Goal: Task Accomplishment & Management: Use online tool/utility

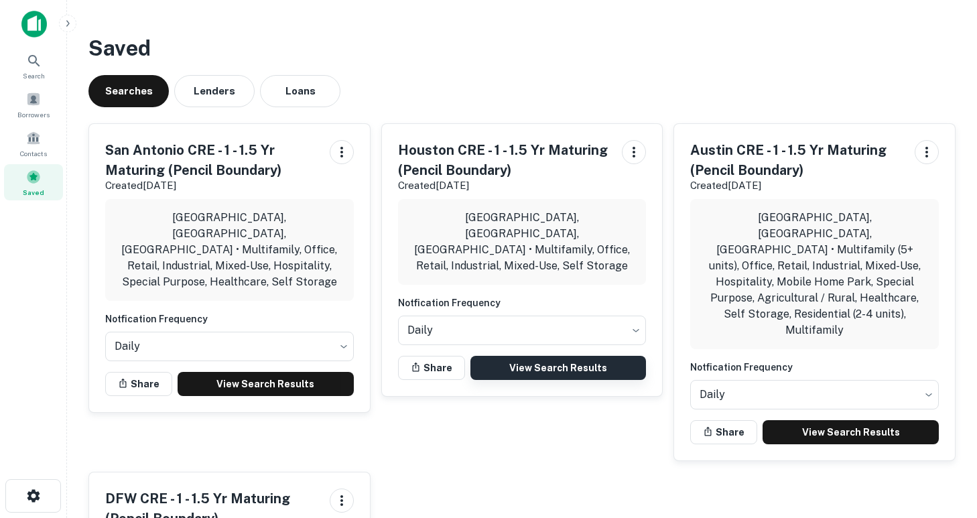
click at [572, 356] on link "View Search Results" at bounding box center [558, 368] width 176 height 24
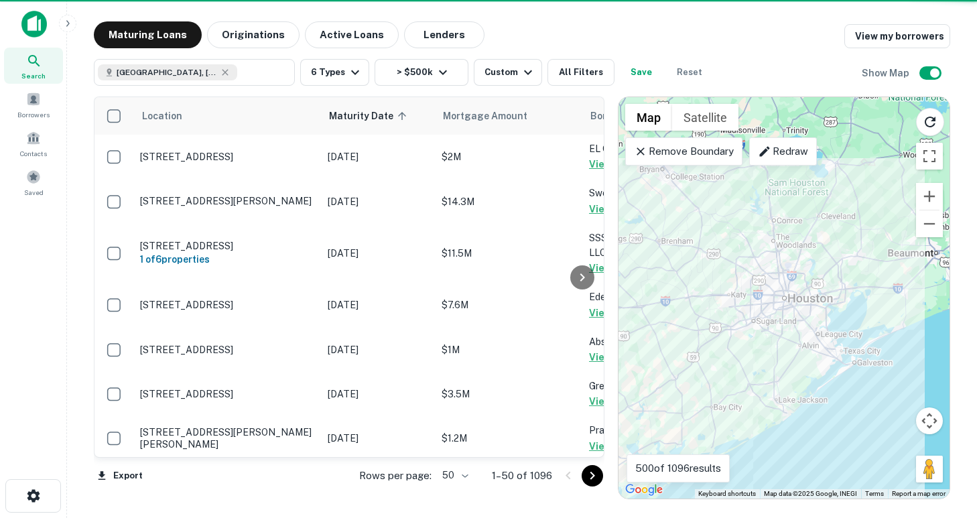
click at [463, 476] on body "Search Borrowers Contacts Saved Maturing Loans Originations Active Loans Lender…" at bounding box center [488, 259] width 977 height 518
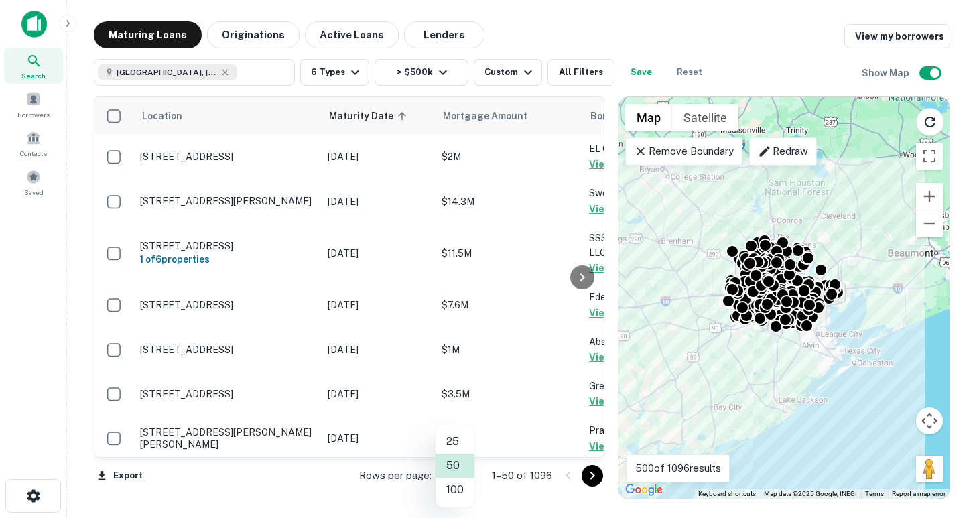
click at [465, 495] on li "100" at bounding box center [454, 490] width 39 height 24
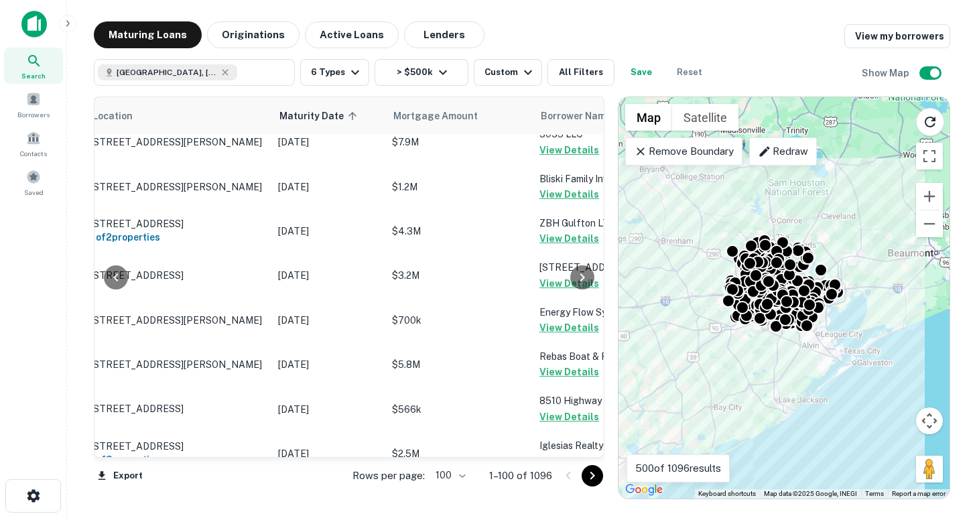
scroll to position [4361, 50]
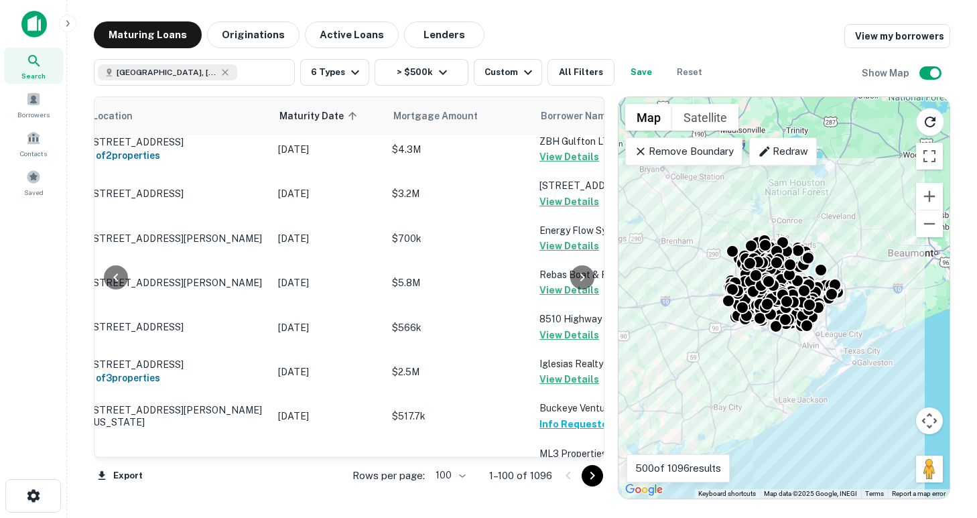
click at [593, 474] on icon "Go to next page" at bounding box center [592, 476] width 5 height 8
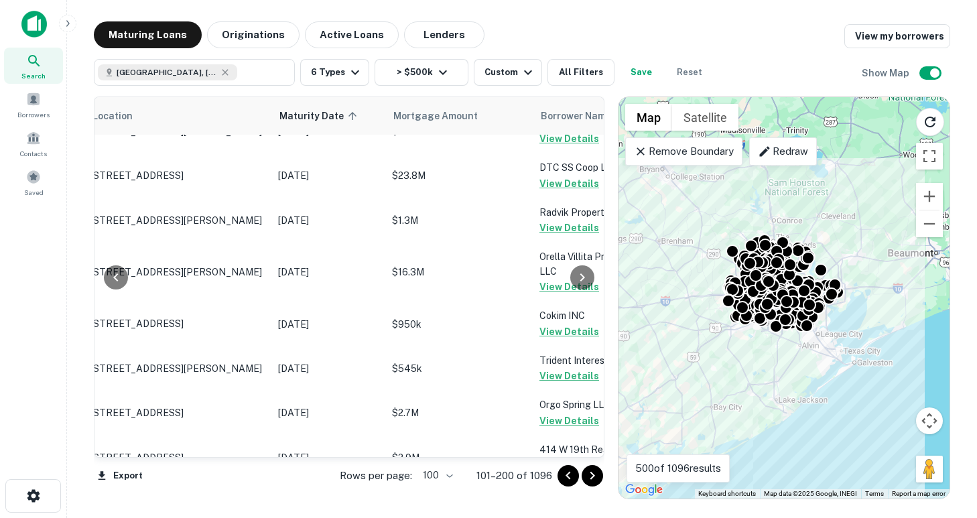
scroll to position [4379, 50]
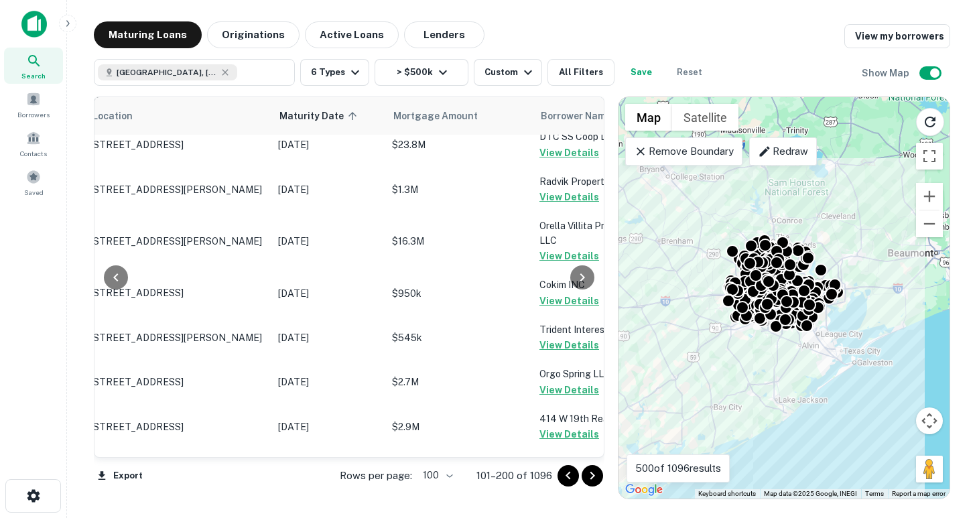
click at [593, 476] on icon "Go to next page" at bounding box center [592, 476] width 16 height 16
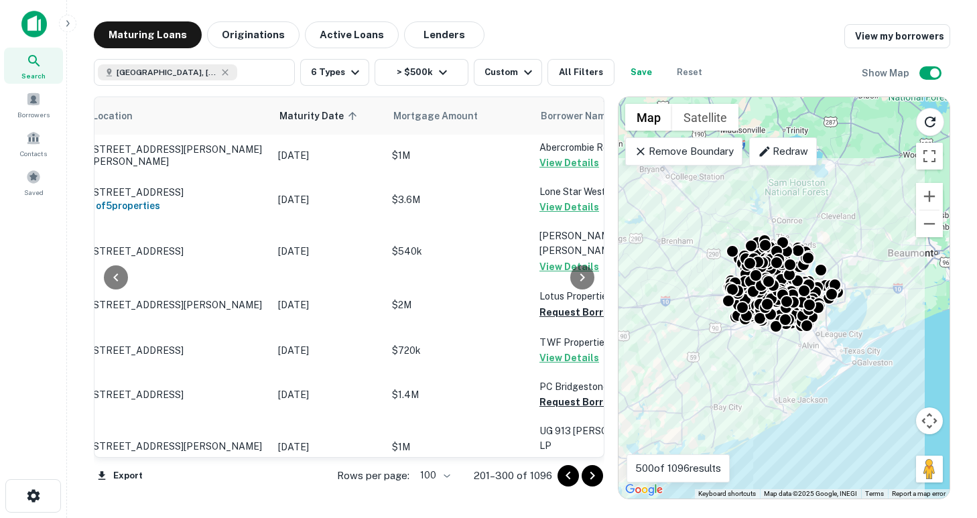
scroll to position [1237, 50]
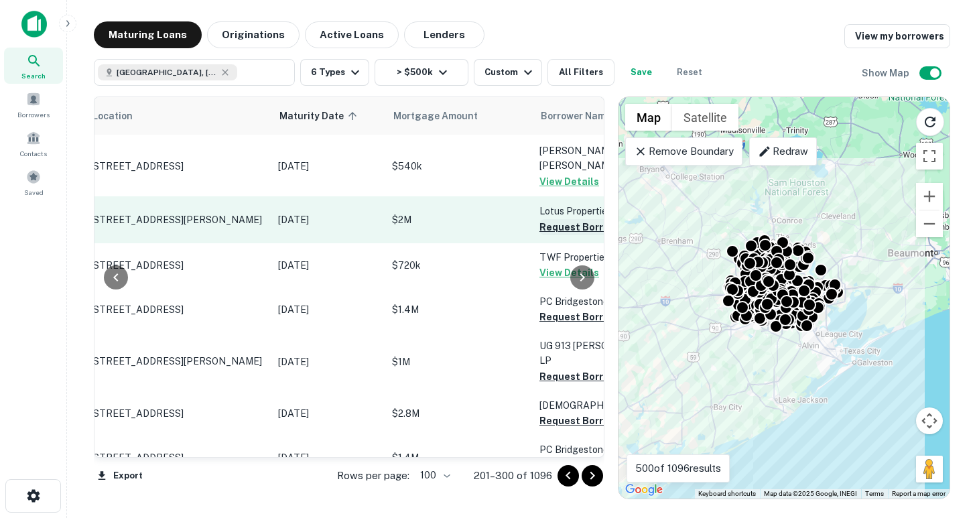
click at [549, 219] on button "Request Borrower Info" at bounding box center [593, 227] width 109 height 16
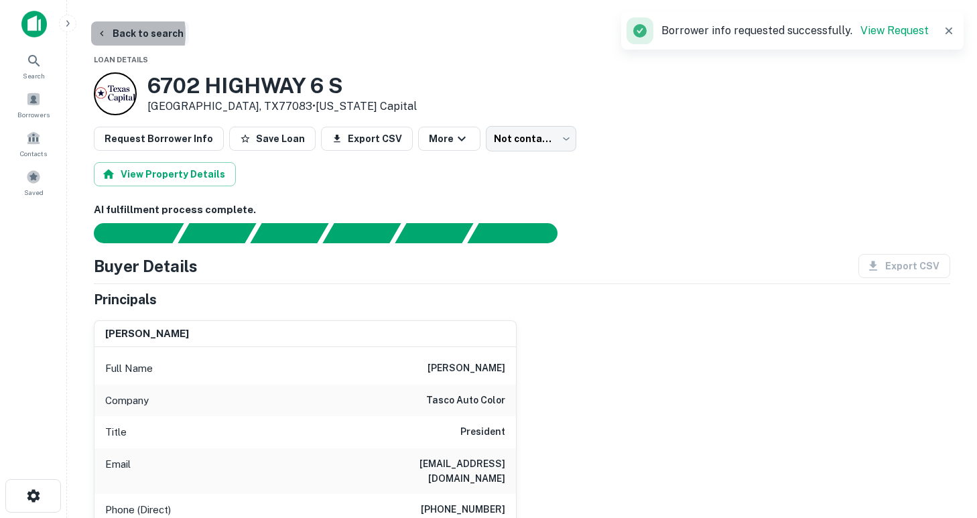
click at [104, 33] on icon "button" at bounding box center [101, 33] width 11 height 11
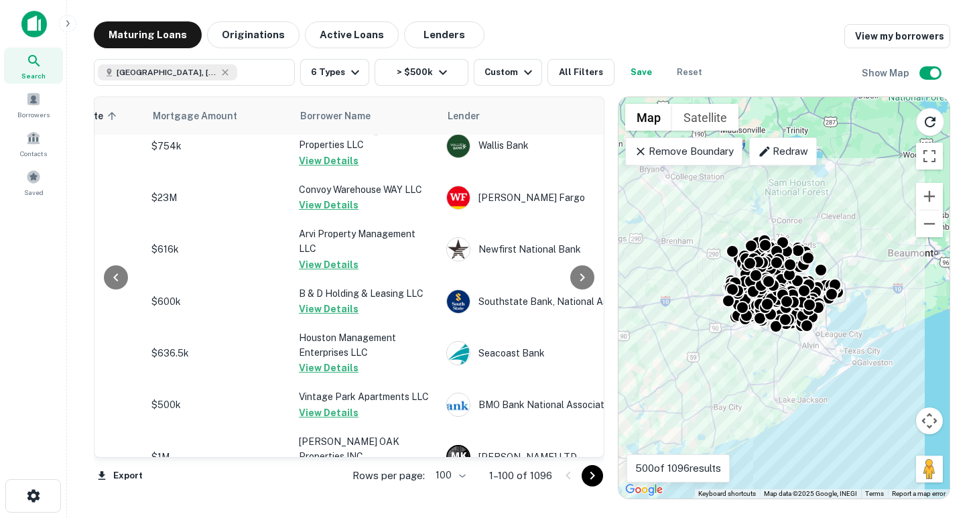
scroll to position [2452, 290]
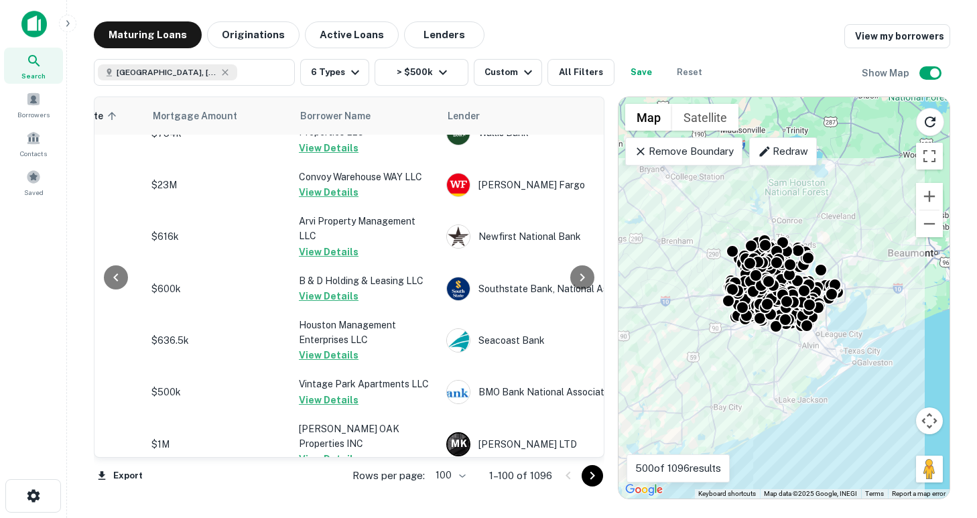
click at [596, 474] on icon "Go to next page" at bounding box center [592, 476] width 16 height 16
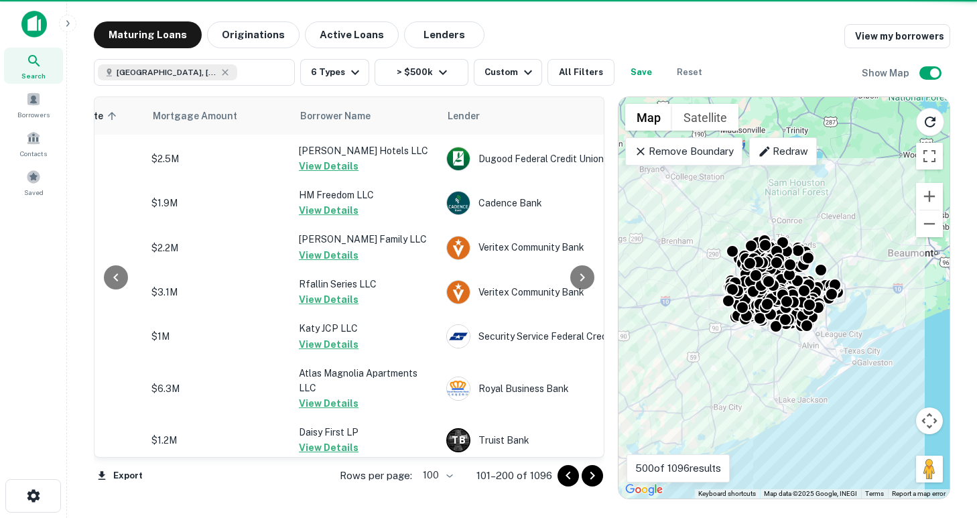
click at [594, 474] on icon "Go to next page" at bounding box center [592, 476] width 16 height 16
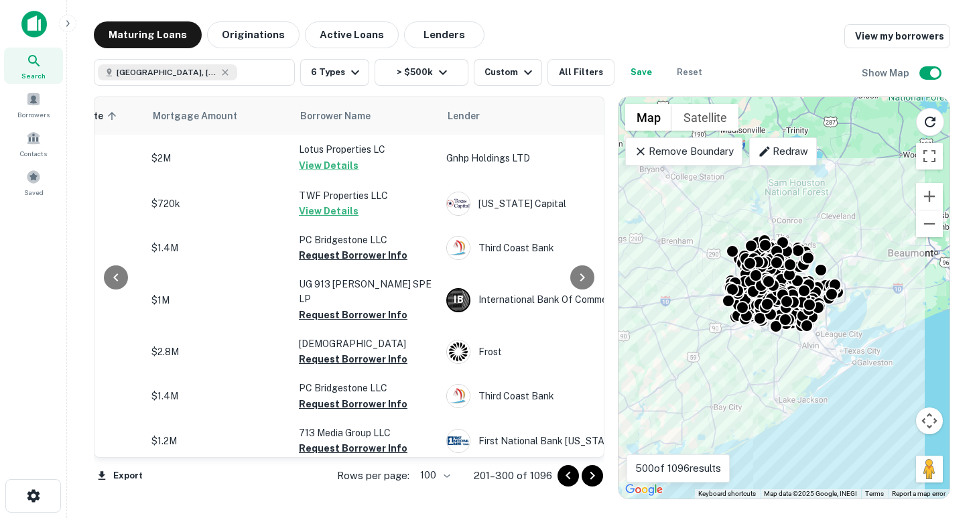
scroll to position [1317, 290]
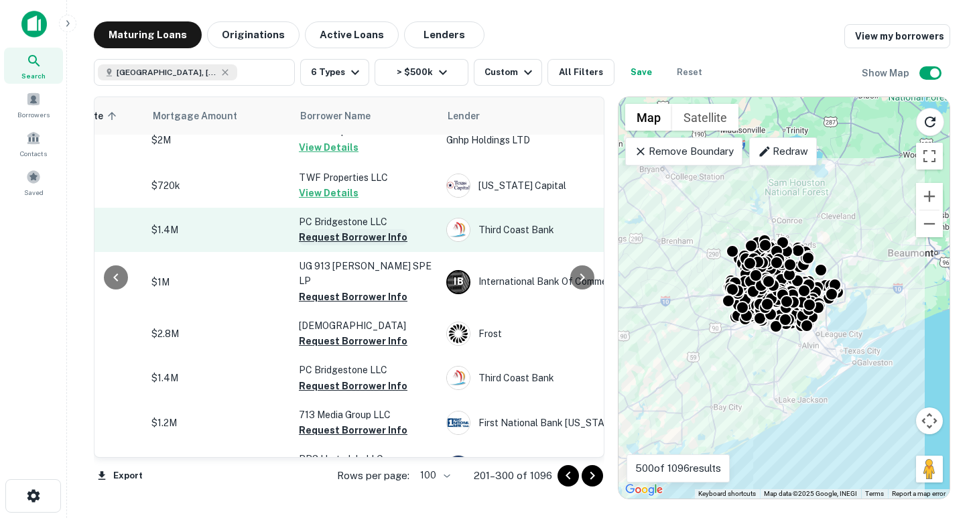
click at [351, 229] on button "Request Borrower Info" at bounding box center [353, 237] width 109 height 16
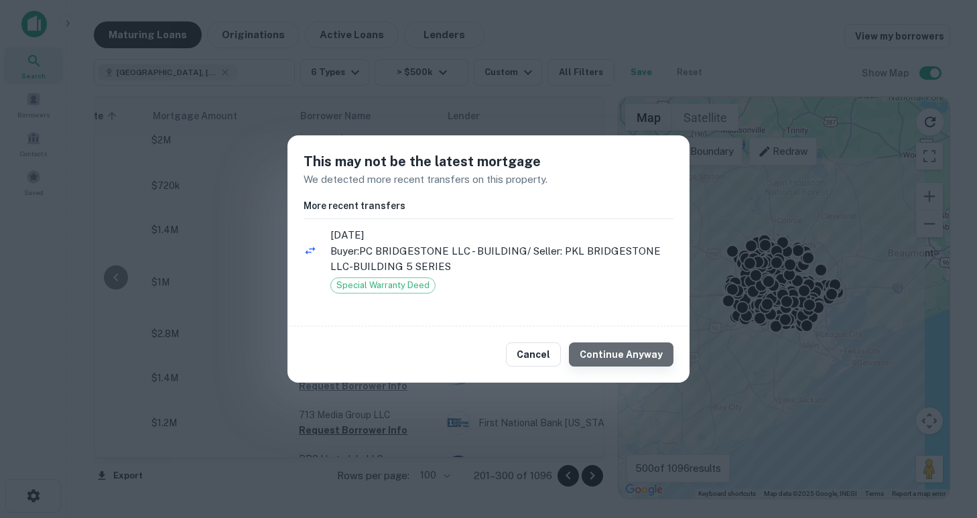
click at [627, 360] on button "Continue Anyway" at bounding box center [621, 354] width 104 height 24
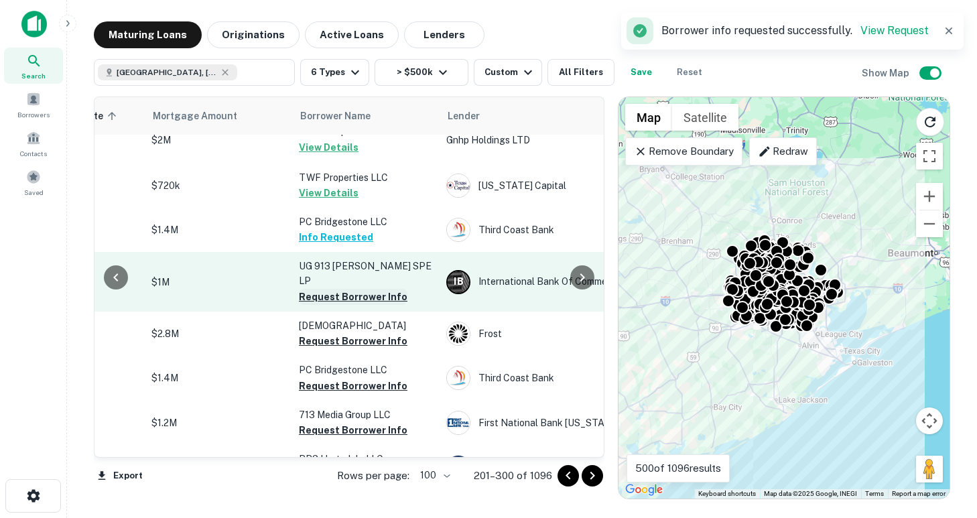
click at [331, 289] on button "Request Borrower Info" at bounding box center [353, 297] width 109 height 16
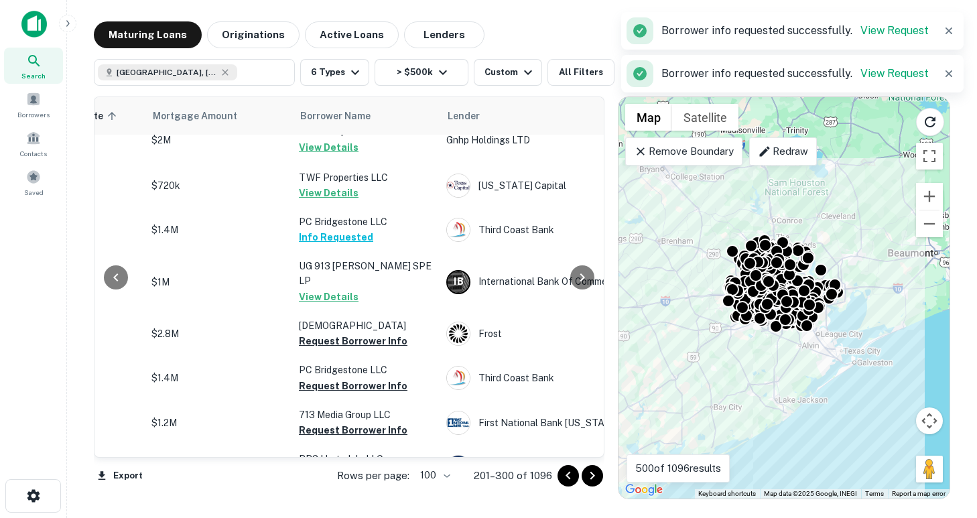
click at [331, 289] on button "View Details" at bounding box center [329, 297] width 60 height 16
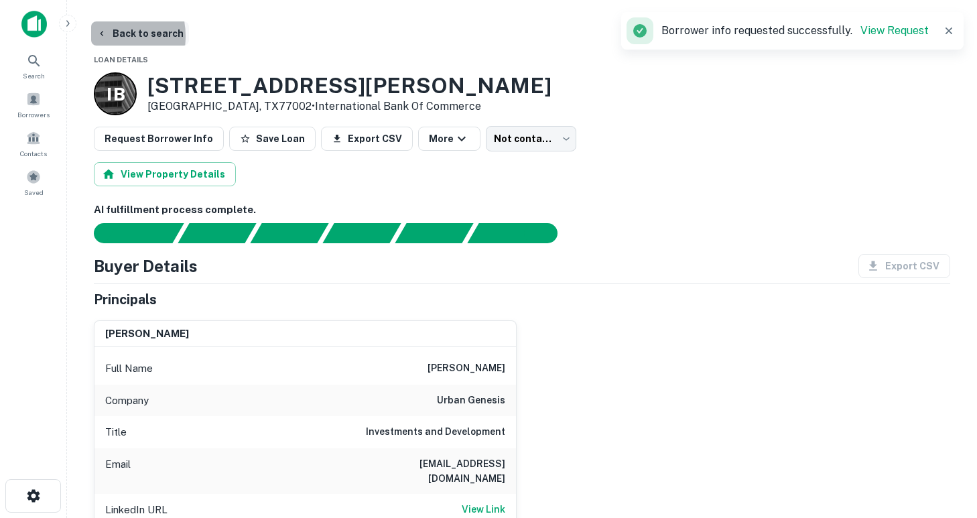
click at [97, 36] on icon "button" at bounding box center [101, 33] width 11 height 11
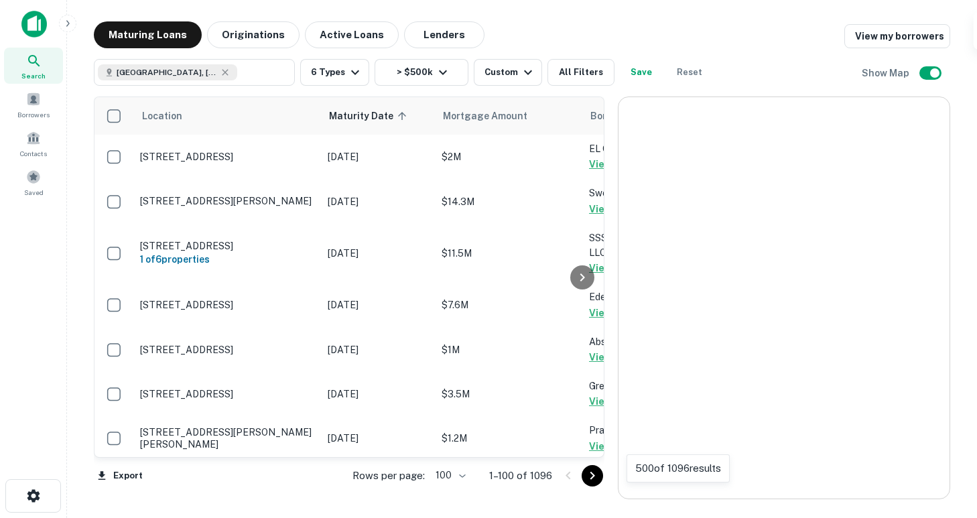
scroll to position [1317, 0]
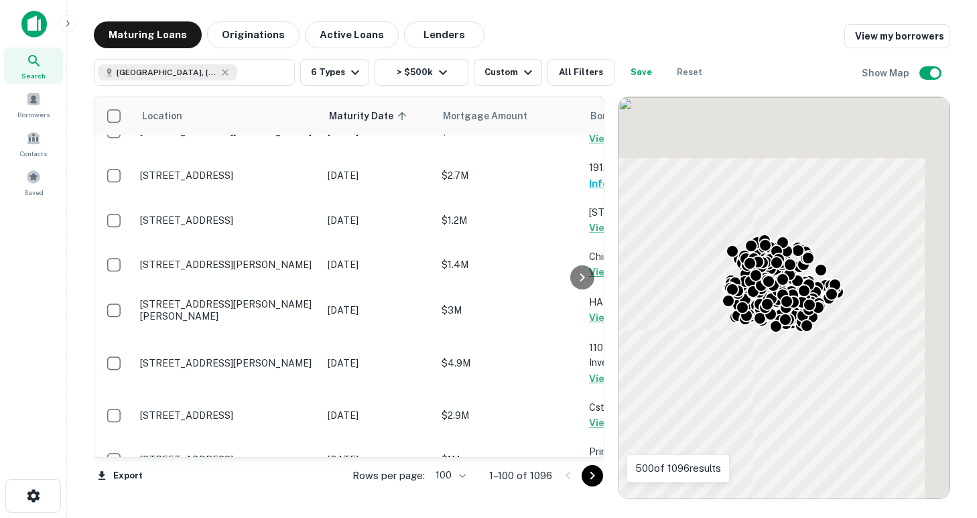
click at [589, 475] on icon "Go to next page" at bounding box center [592, 476] width 16 height 16
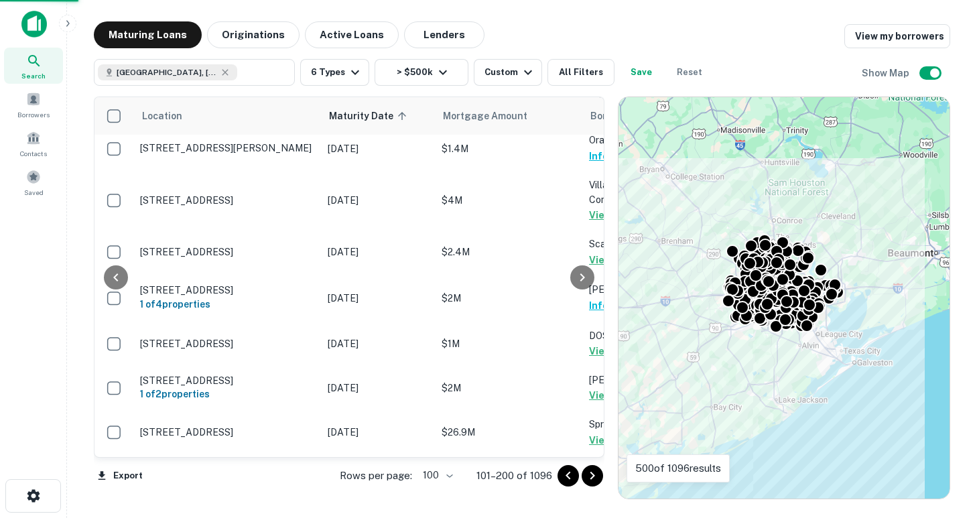
scroll to position [1317, 936]
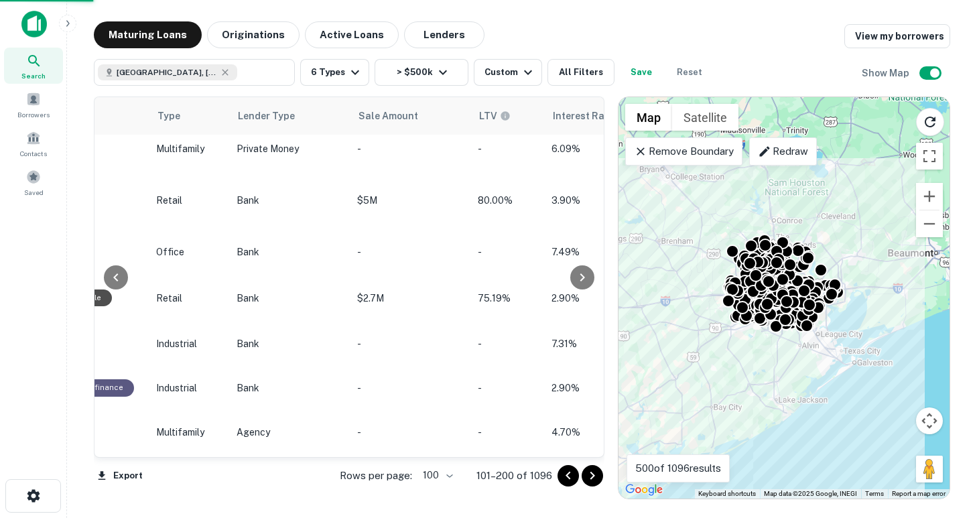
click at [591, 475] on icon "Go to next page" at bounding box center [592, 476] width 16 height 16
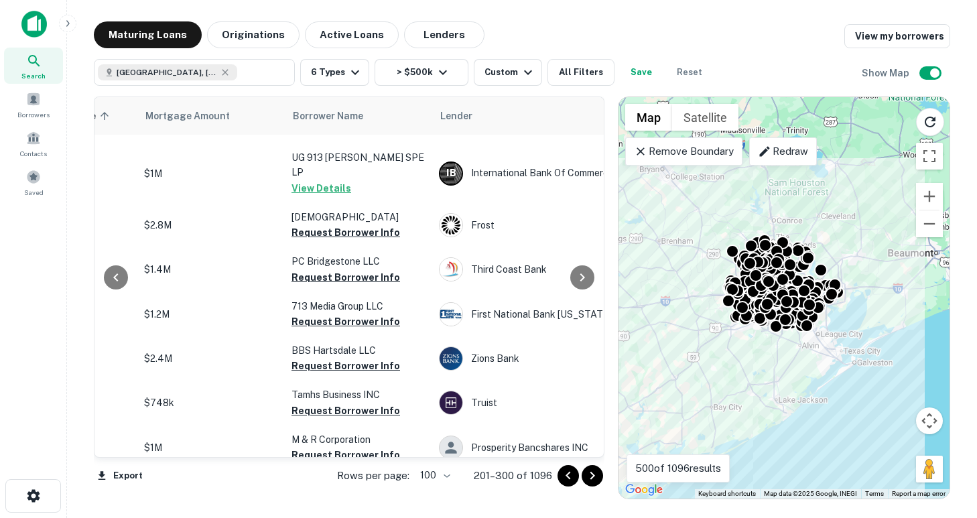
scroll to position [1437, 297]
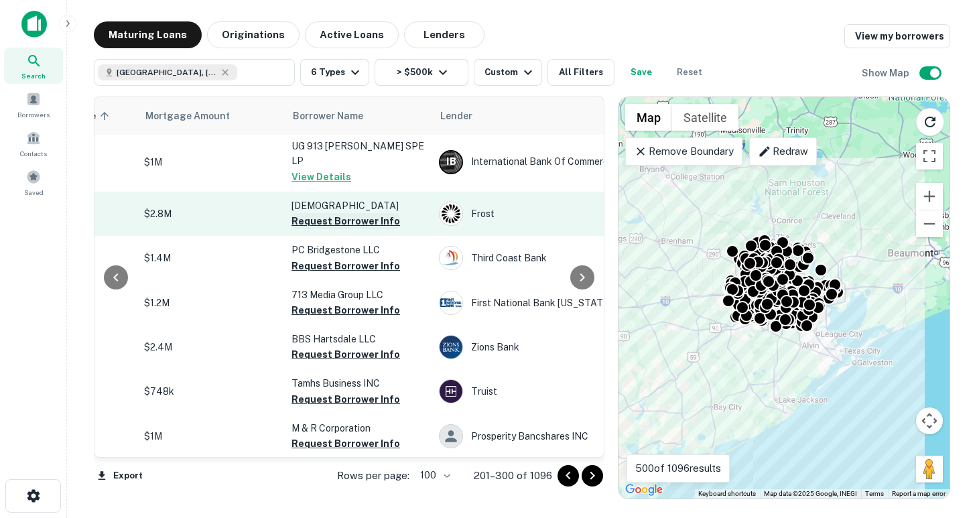
click at [320, 213] on button "Request Borrower Info" at bounding box center [345, 221] width 109 height 16
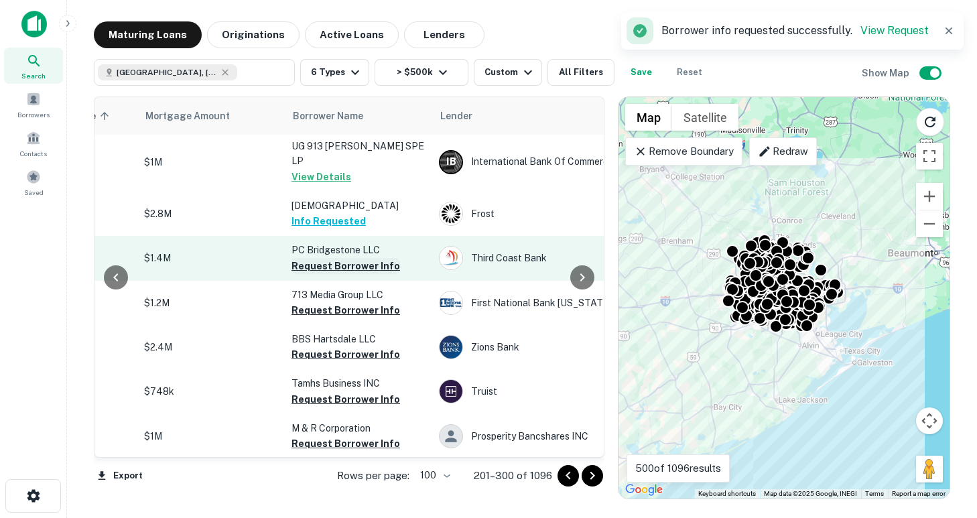
click at [309, 258] on button "Request Borrower Info" at bounding box center [345, 266] width 109 height 16
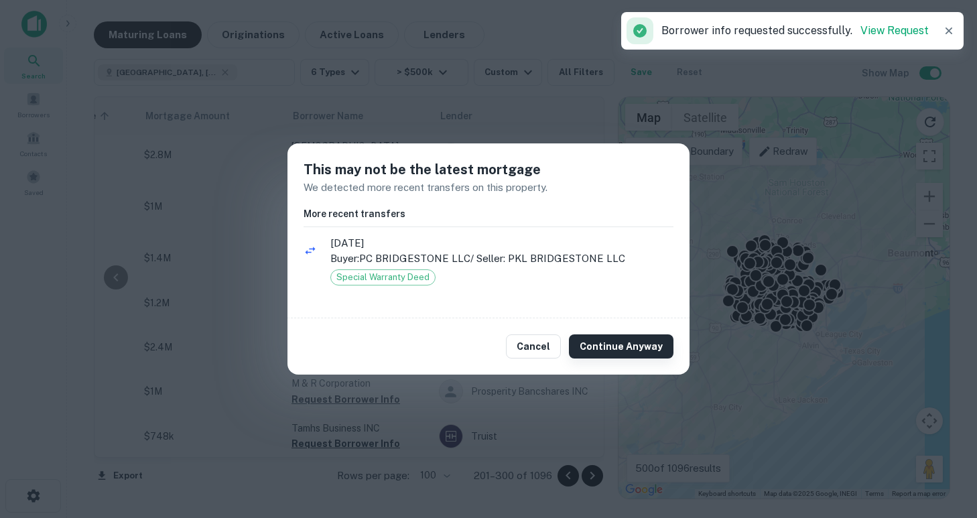
click at [624, 352] on button "Continue Anyway" at bounding box center [621, 346] width 104 height 24
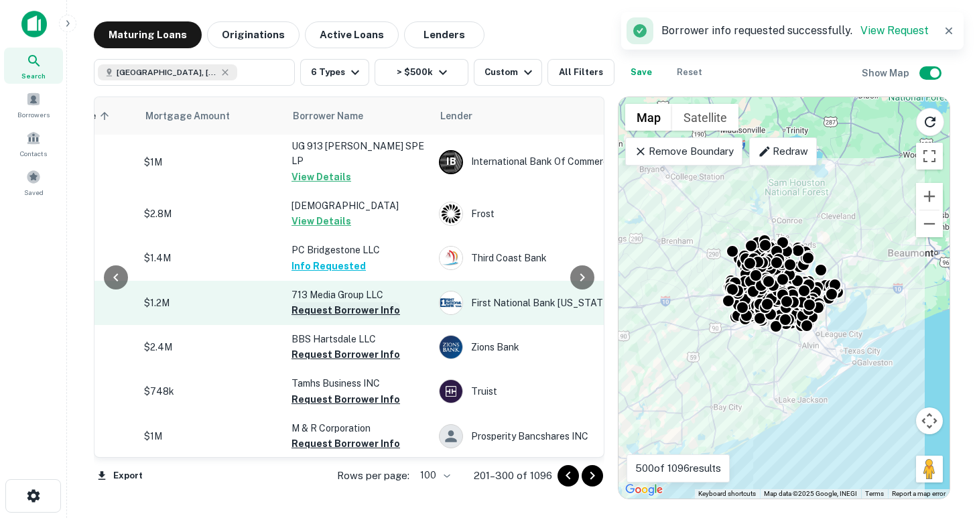
click at [306, 302] on button "Request Borrower Info" at bounding box center [345, 310] width 109 height 16
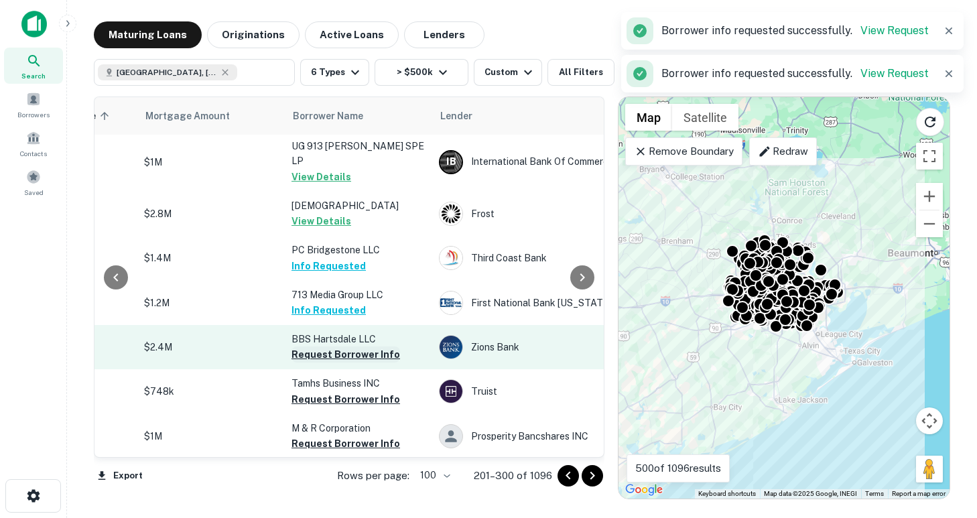
click at [307, 346] on button "Request Borrower Info" at bounding box center [345, 354] width 109 height 16
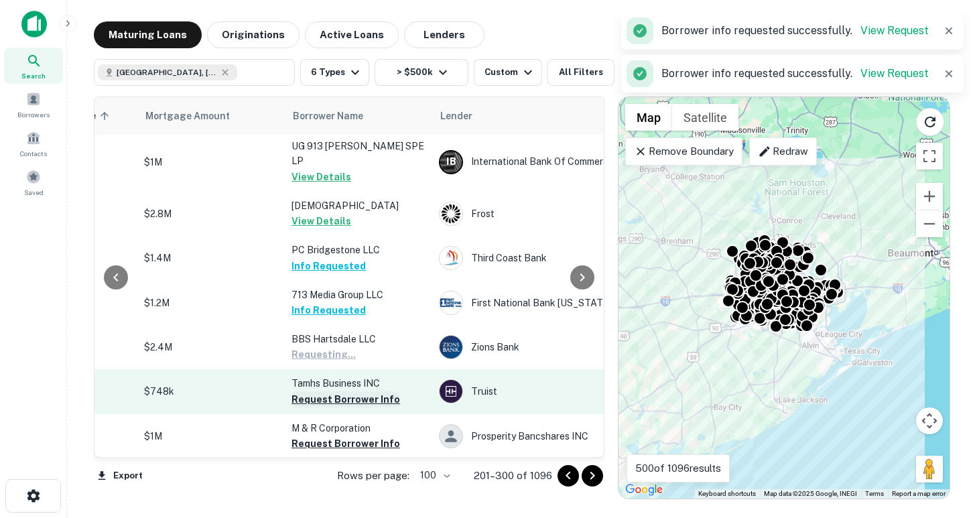
click at [338, 391] on button "Request Borrower Info" at bounding box center [345, 399] width 109 height 16
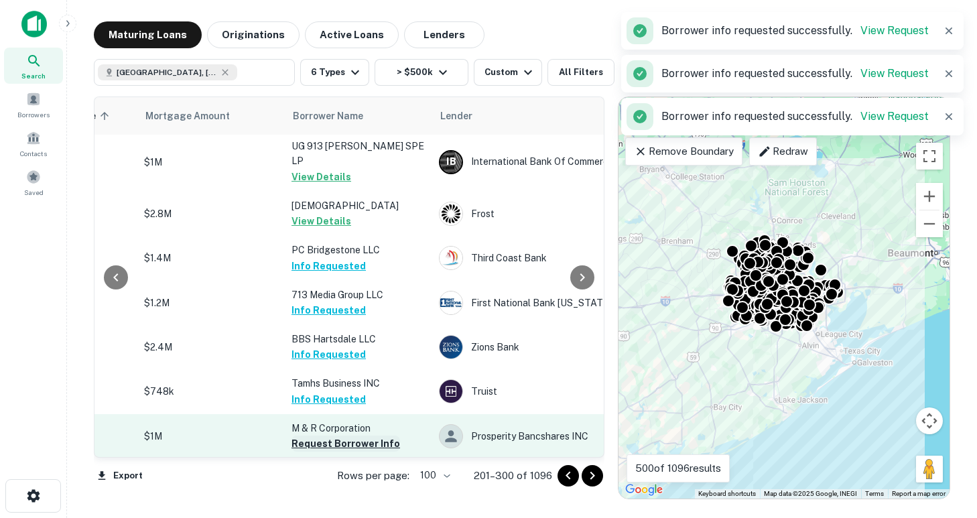
click at [342, 435] on button "Request Borrower Info" at bounding box center [345, 443] width 109 height 16
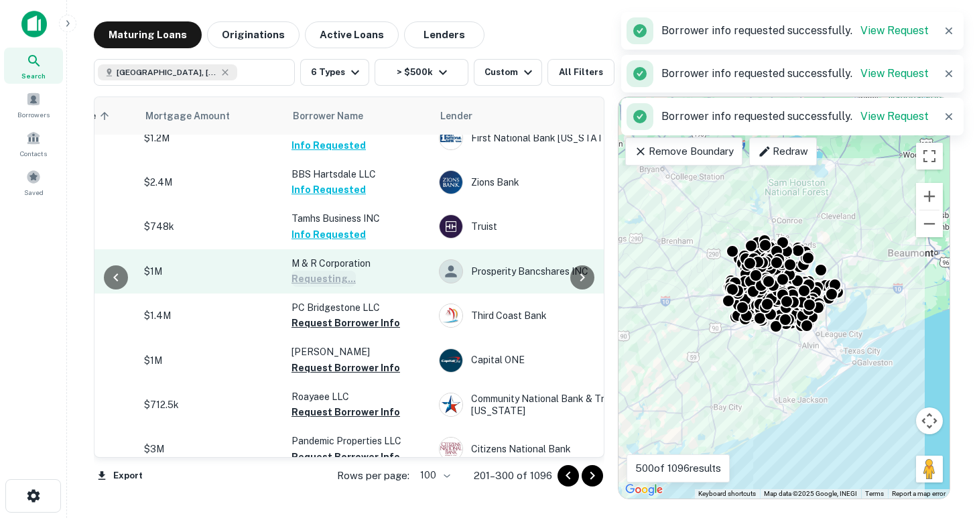
scroll to position [1620, 297]
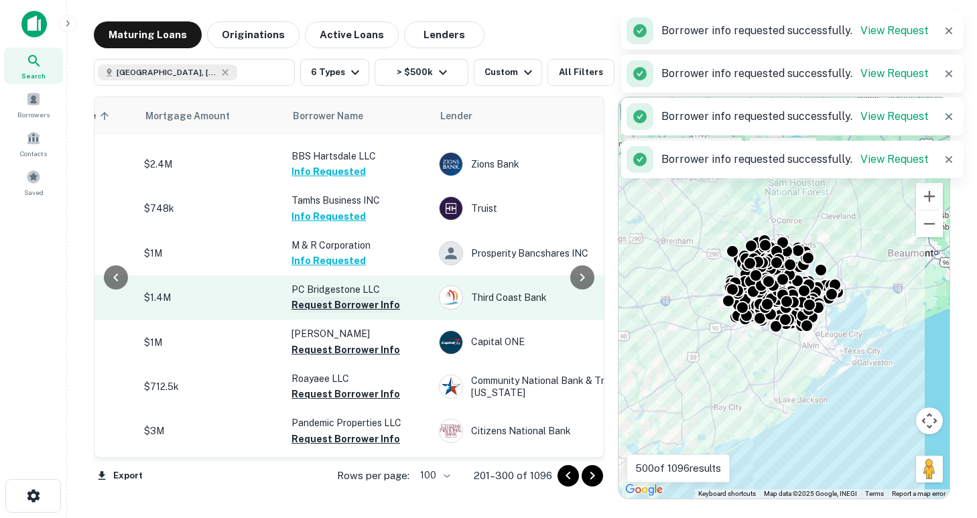
click at [325, 297] on button "Request Borrower Info" at bounding box center [345, 305] width 109 height 16
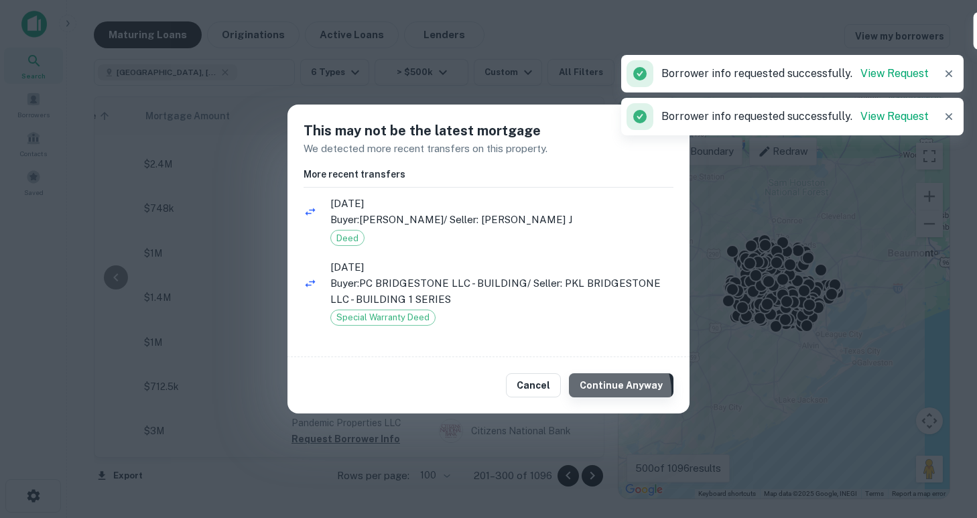
click at [614, 391] on button "Continue Anyway" at bounding box center [621, 385] width 104 height 24
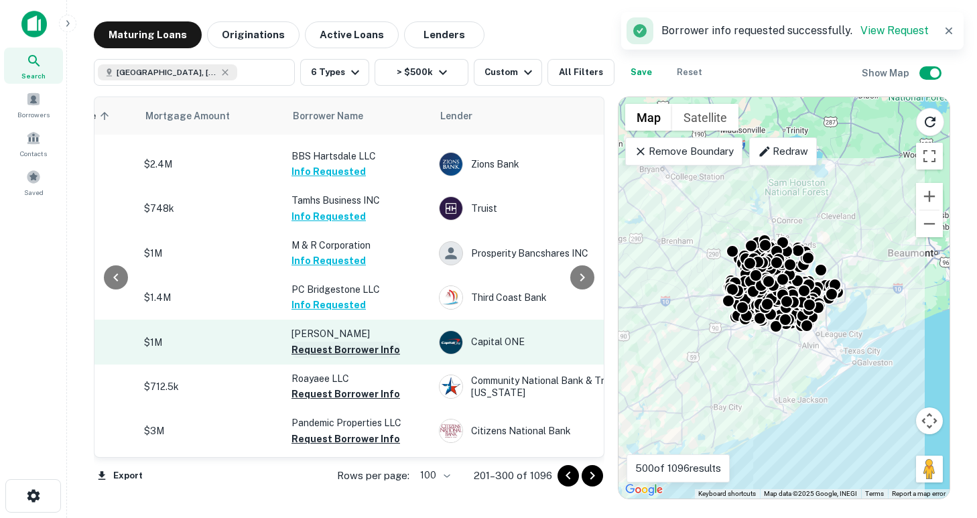
click at [320, 342] on button "Request Borrower Info" at bounding box center [345, 350] width 109 height 16
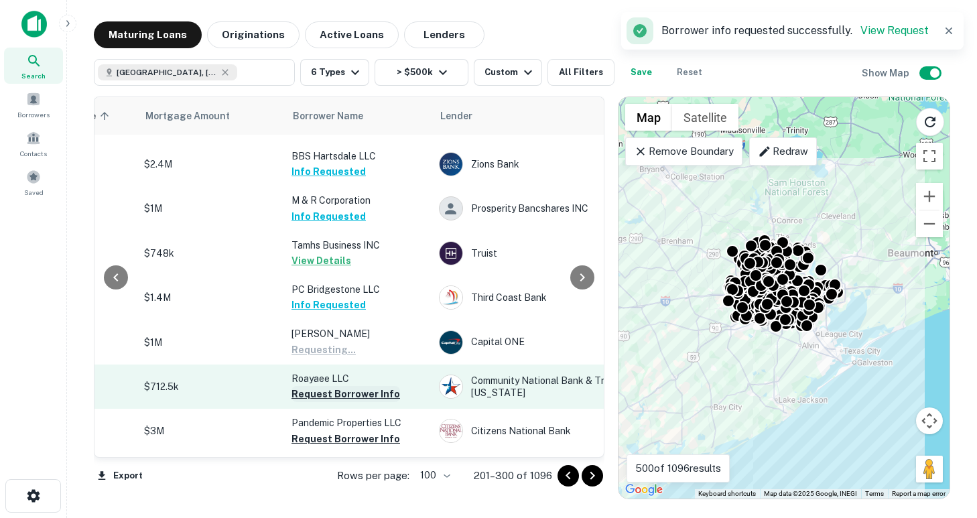
click at [322, 386] on button "Request Borrower Info" at bounding box center [345, 394] width 109 height 16
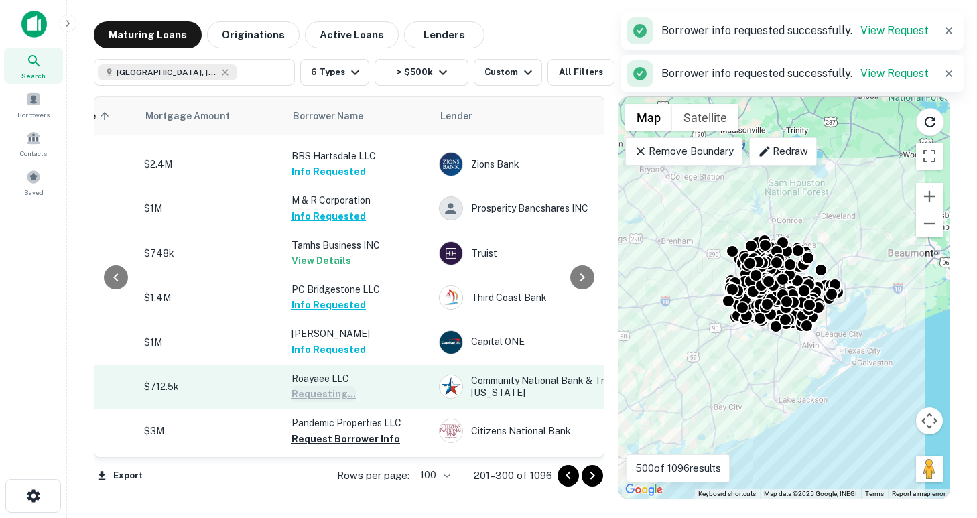
scroll to position [1744, 297]
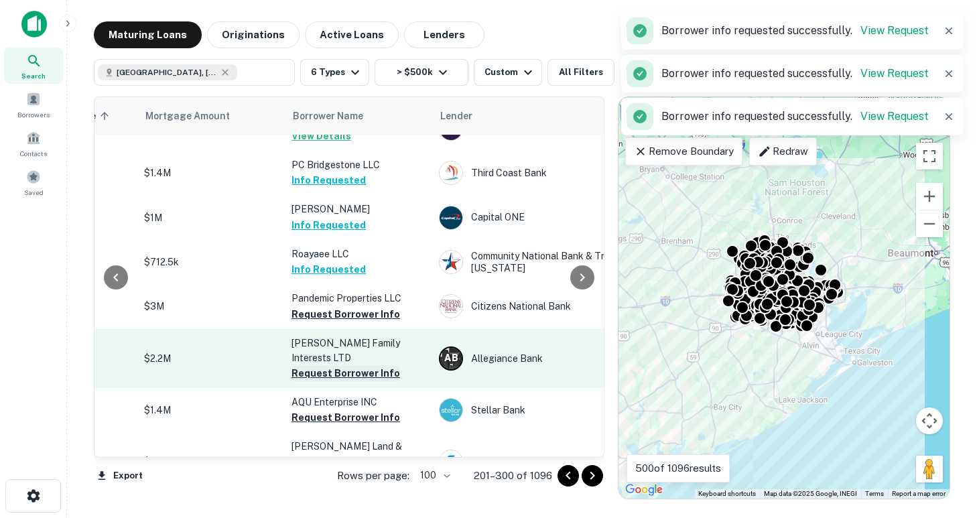
click at [320, 306] on button "Request Borrower Info" at bounding box center [345, 314] width 109 height 16
click at [326, 365] on button "Request Borrower Info" at bounding box center [345, 373] width 109 height 16
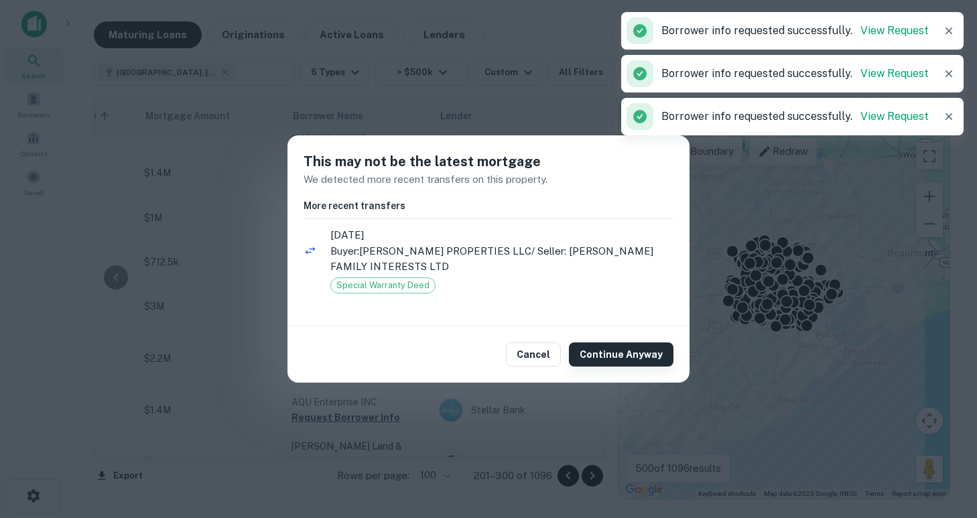
click at [634, 356] on button "Continue Anyway" at bounding box center [621, 354] width 104 height 24
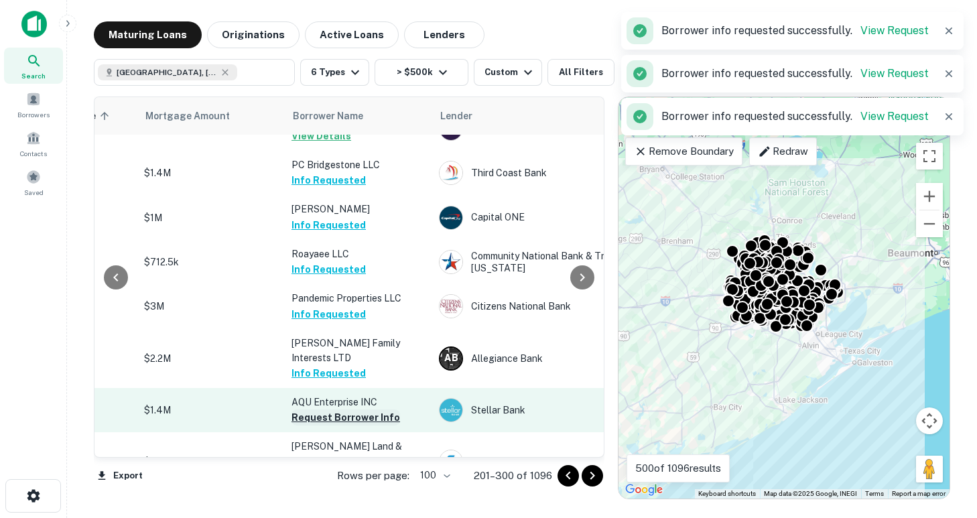
click at [331, 409] on button "Request Borrower Info" at bounding box center [345, 417] width 109 height 16
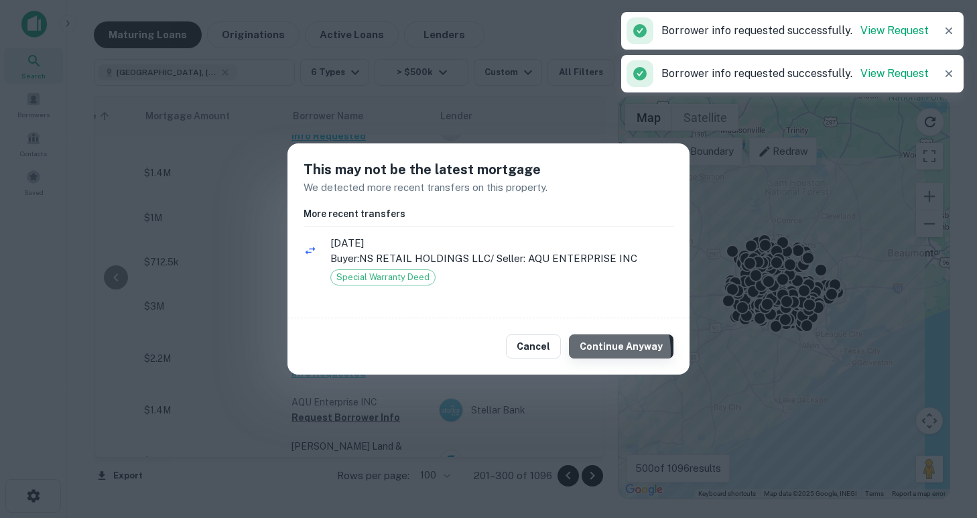
click at [591, 352] on button "Continue Anyway" at bounding box center [621, 346] width 104 height 24
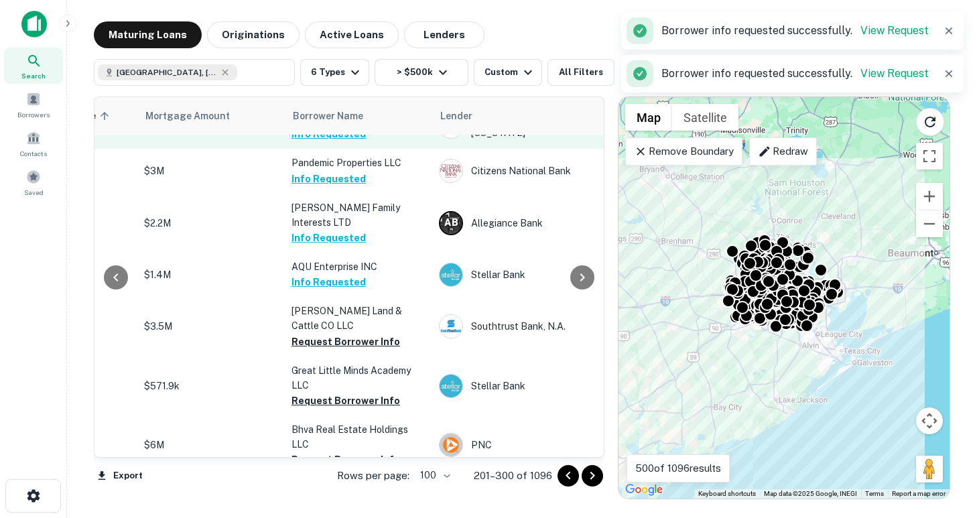
scroll to position [1879, 297]
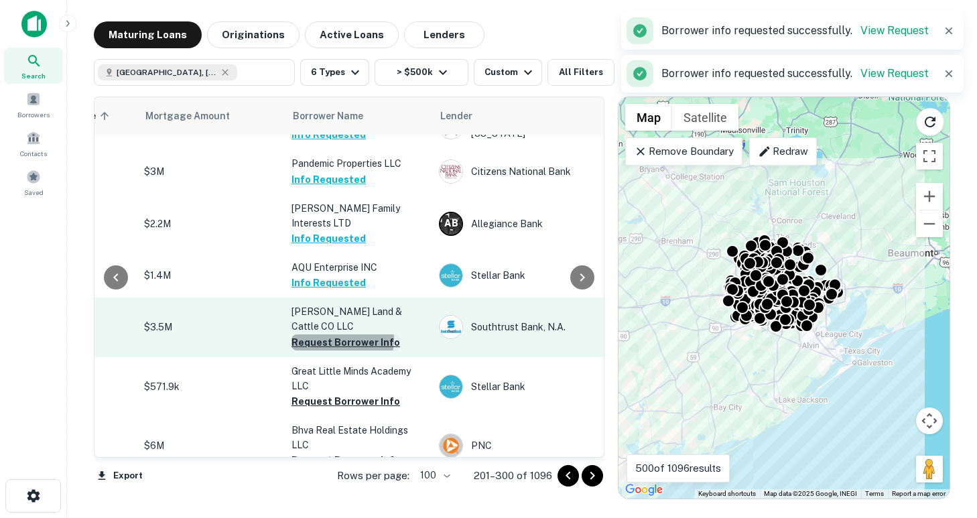
click at [332, 334] on button "Request Borrower Info" at bounding box center [345, 342] width 109 height 16
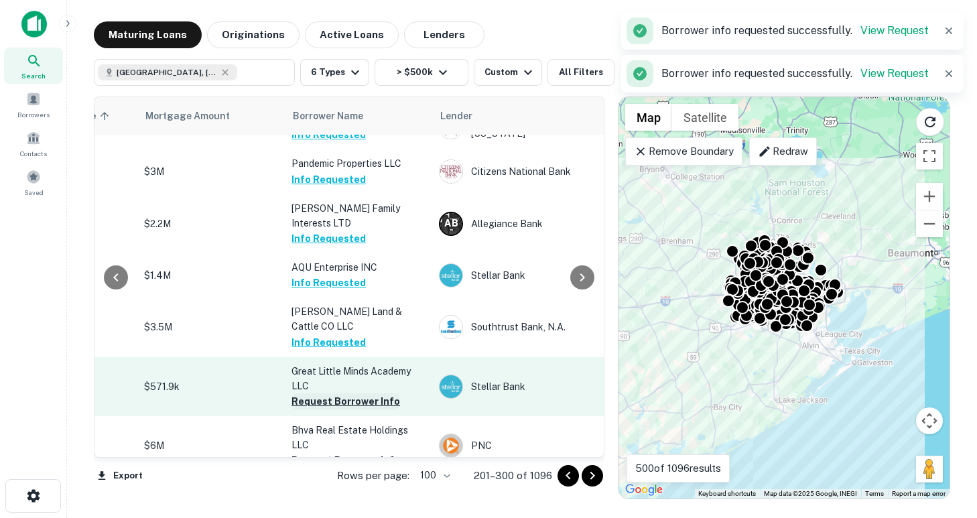
click at [326, 393] on button "Request Borrower Info" at bounding box center [345, 401] width 109 height 16
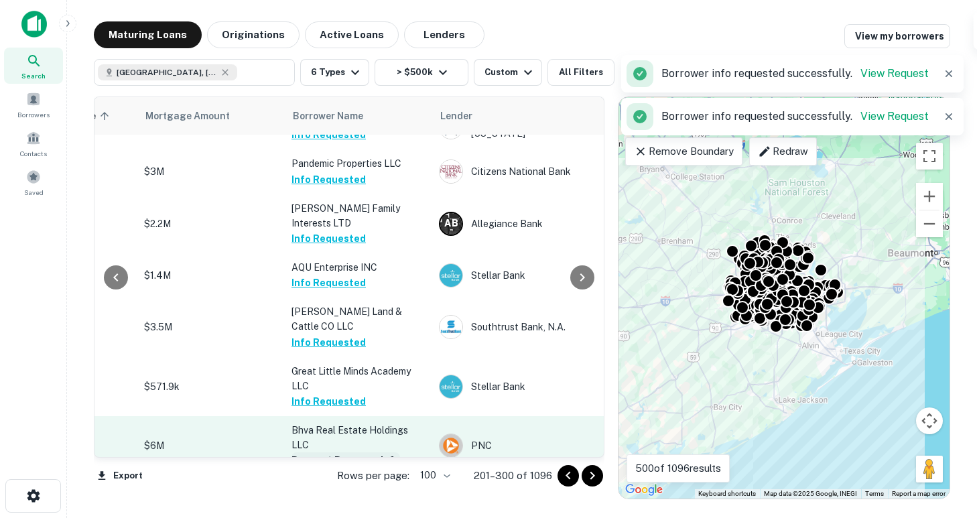
scroll to position [1967, 297]
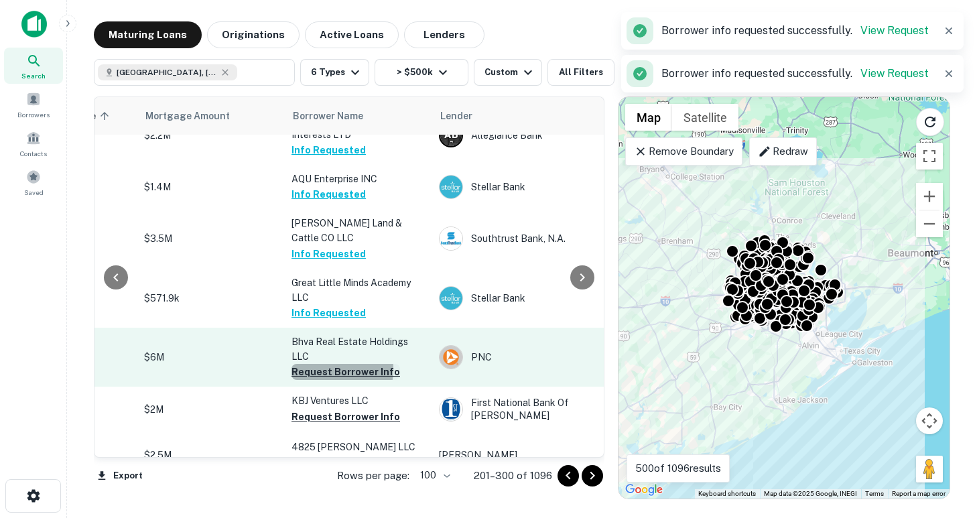
click at [320, 364] on button "Request Borrower Info" at bounding box center [345, 372] width 109 height 16
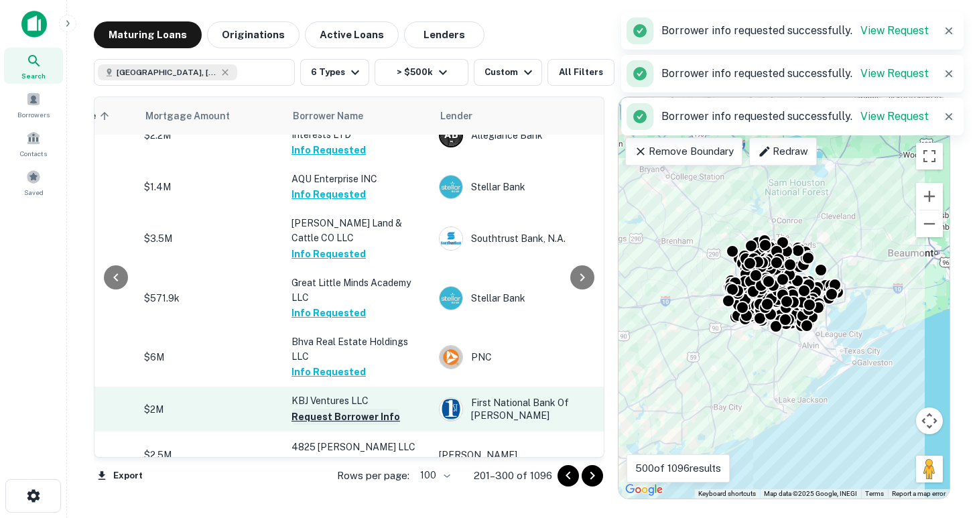
scroll to position [2044, 297]
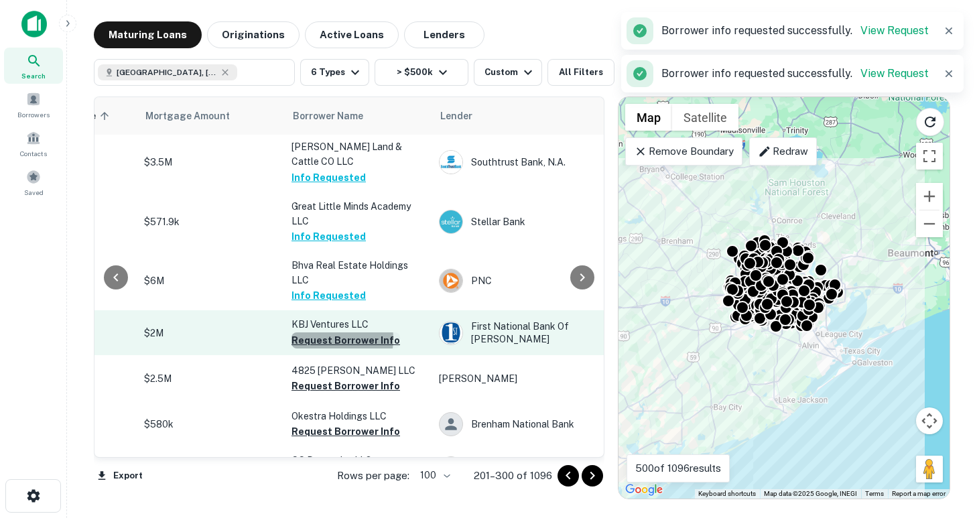
click at [321, 332] on button "Request Borrower Info" at bounding box center [345, 340] width 109 height 16
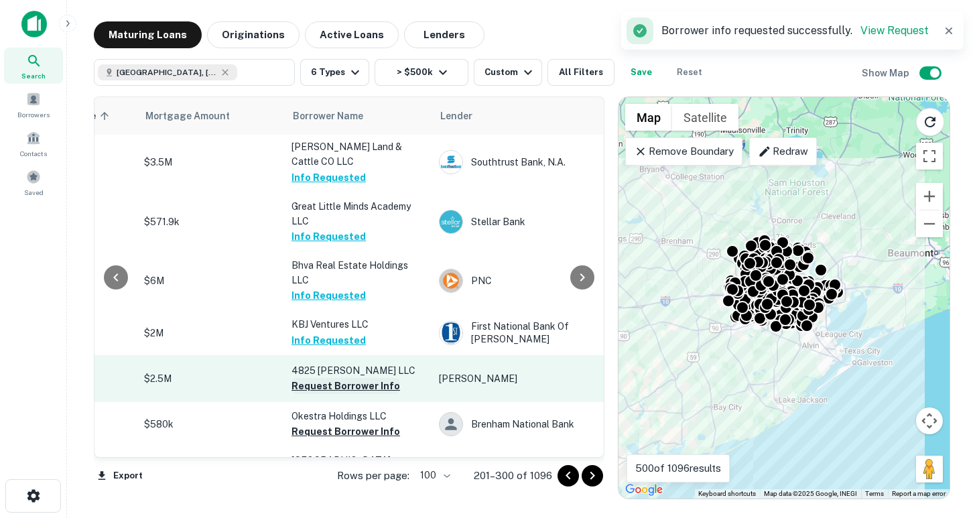
click at [333, 378] on button "Request Borrower Info" at bounding box center [345, 386] width 109 height 16
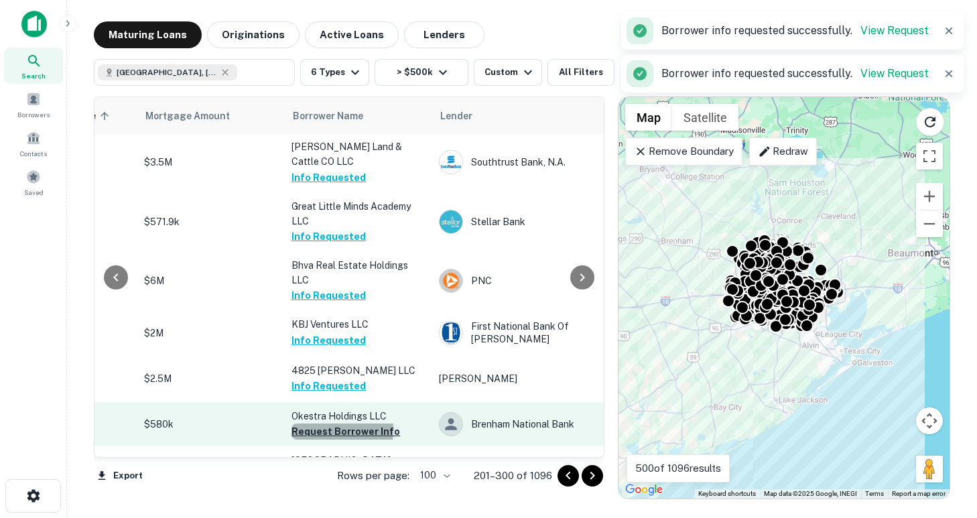
click at [313, 423] on button "Request Borrower Info" at bounding box center [345, 431] width 109 height 16
